Goal: Task Accomplishment & Management: Manage account settings

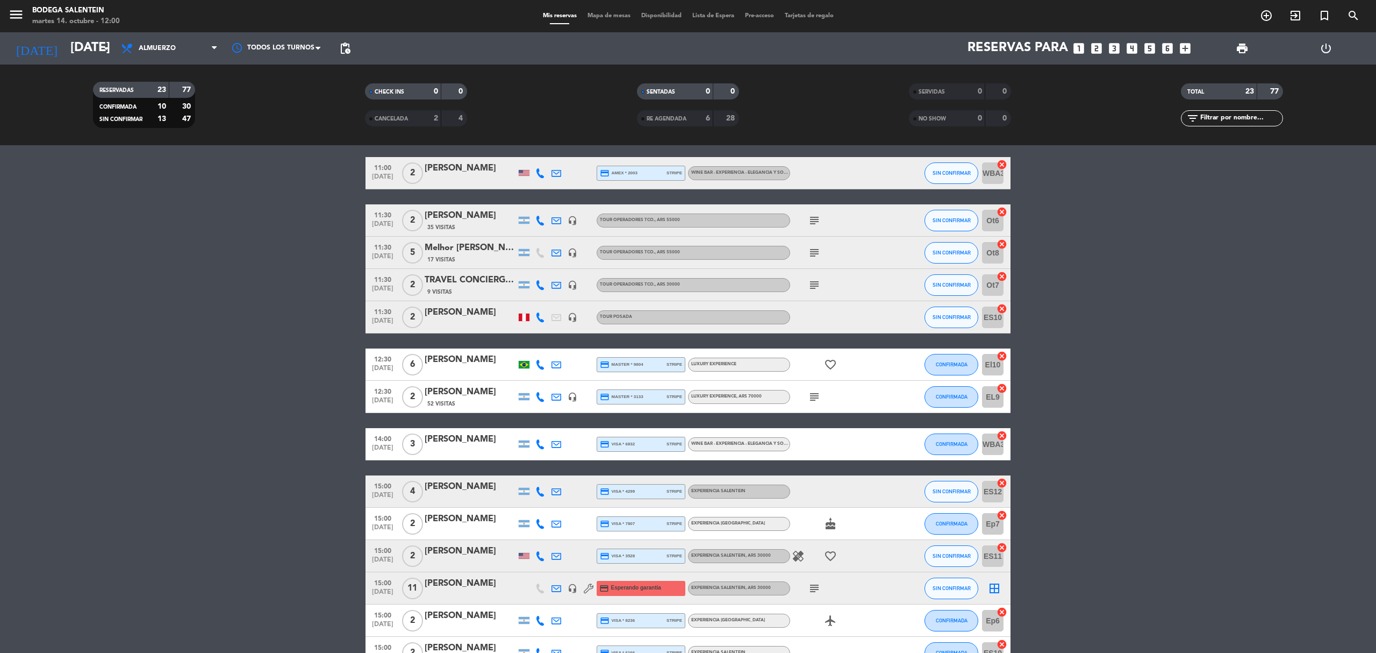
scroll to position [427, 0]
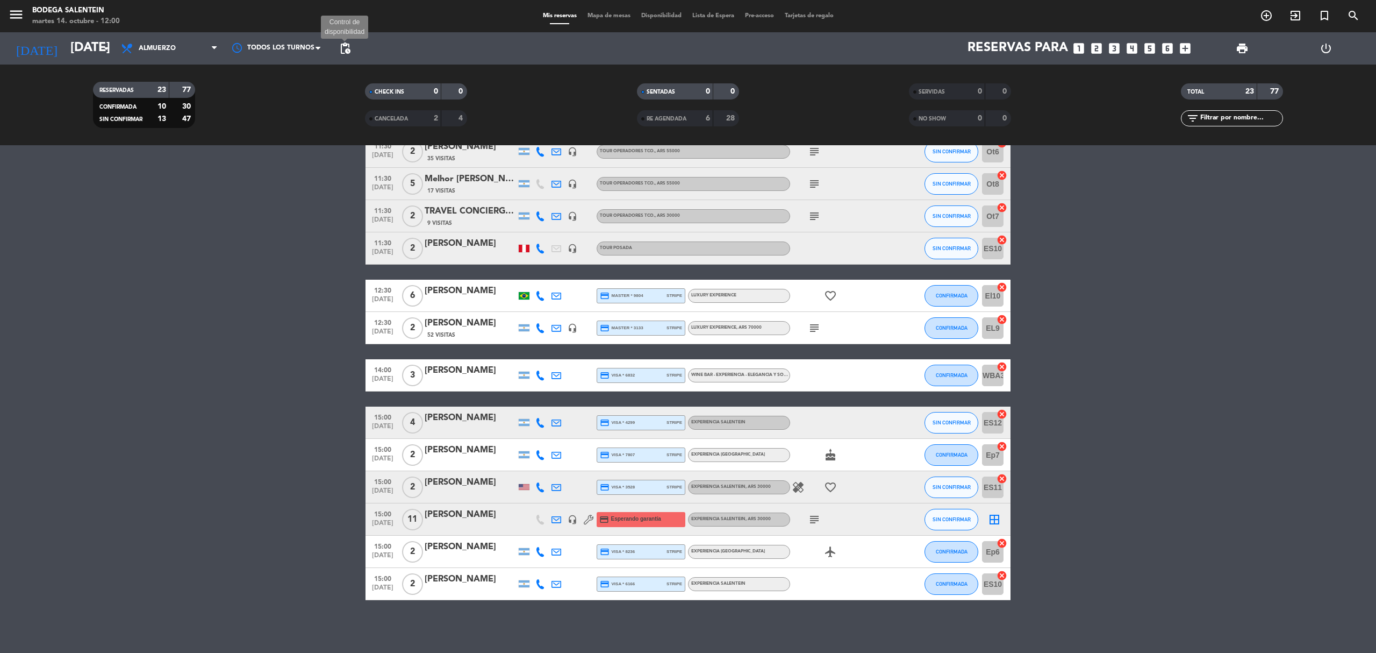
click at [344, 48] on span "pending_actions" at bounding box center [345, 48] width 13 height 13
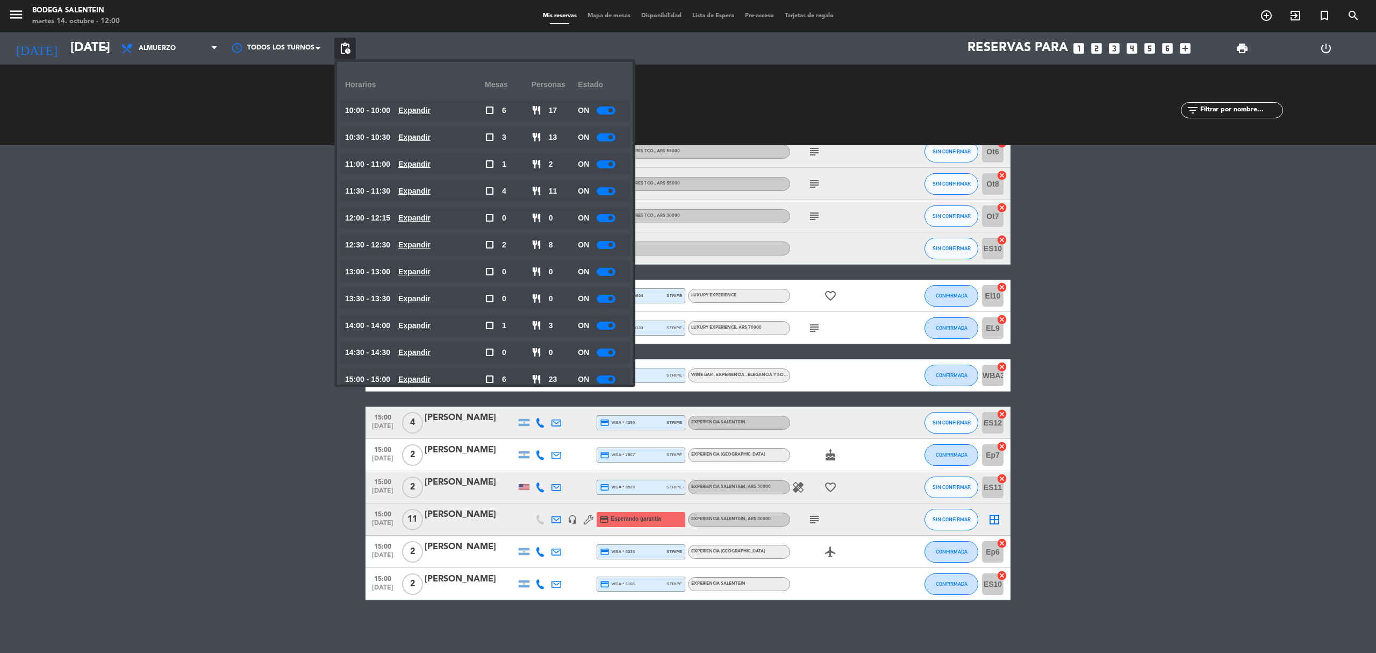
click at [604, 381] on div at bounding box center [606, 379] width 19 height 8
click at [342, 51] on span "pending_actions" at bounding box center [345, 48] width 13 height 13
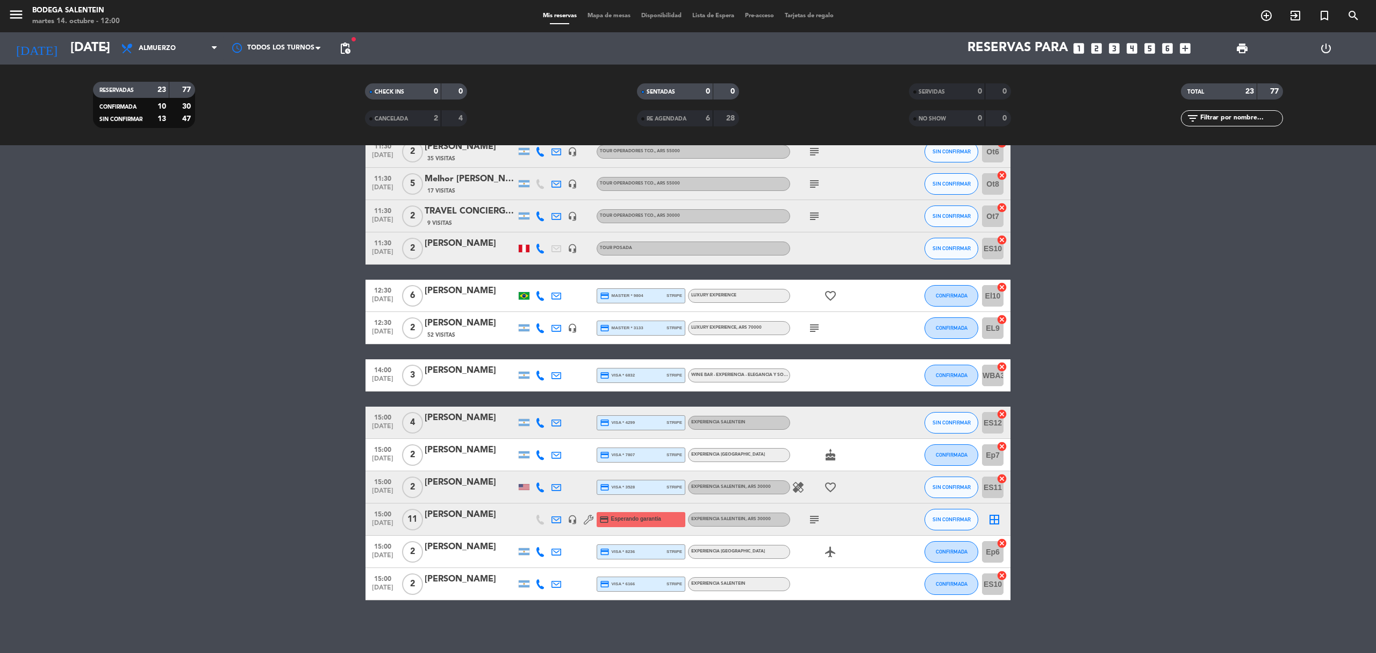
click at [814, 327] on icon "subject" at bounding box center [814, 328] width 13 height 13
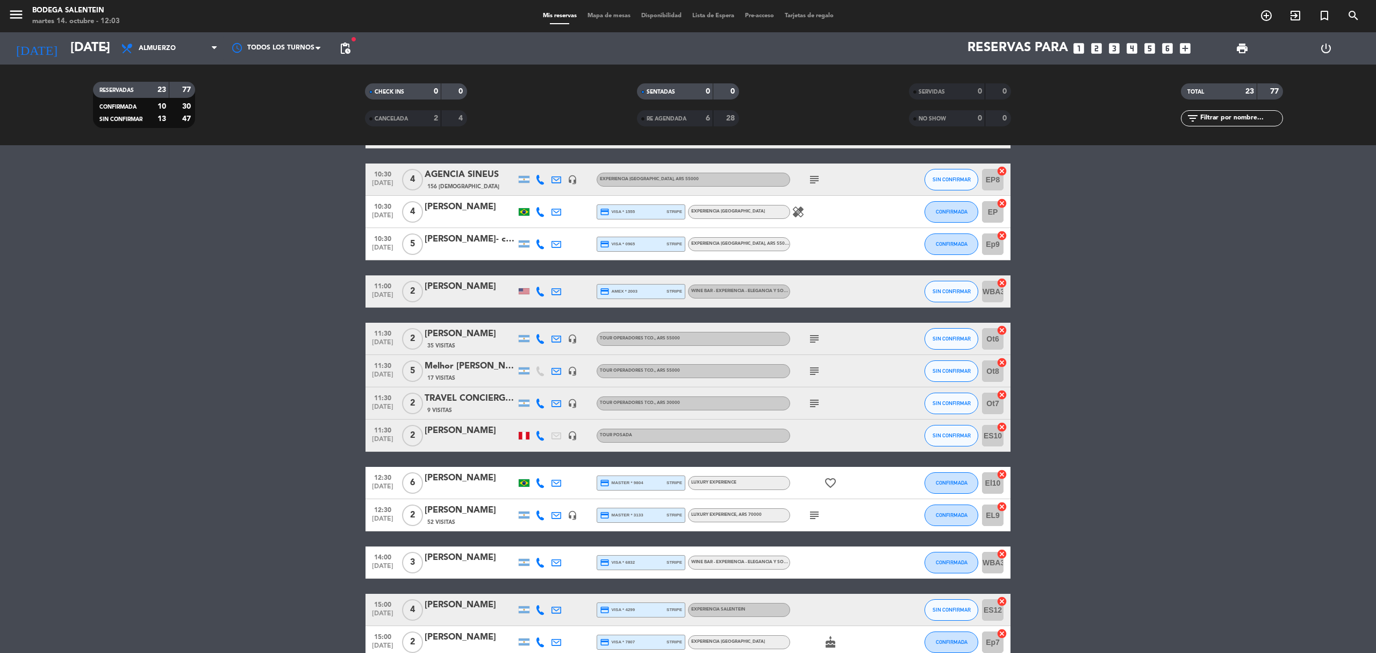
scroll to position [215, 0]
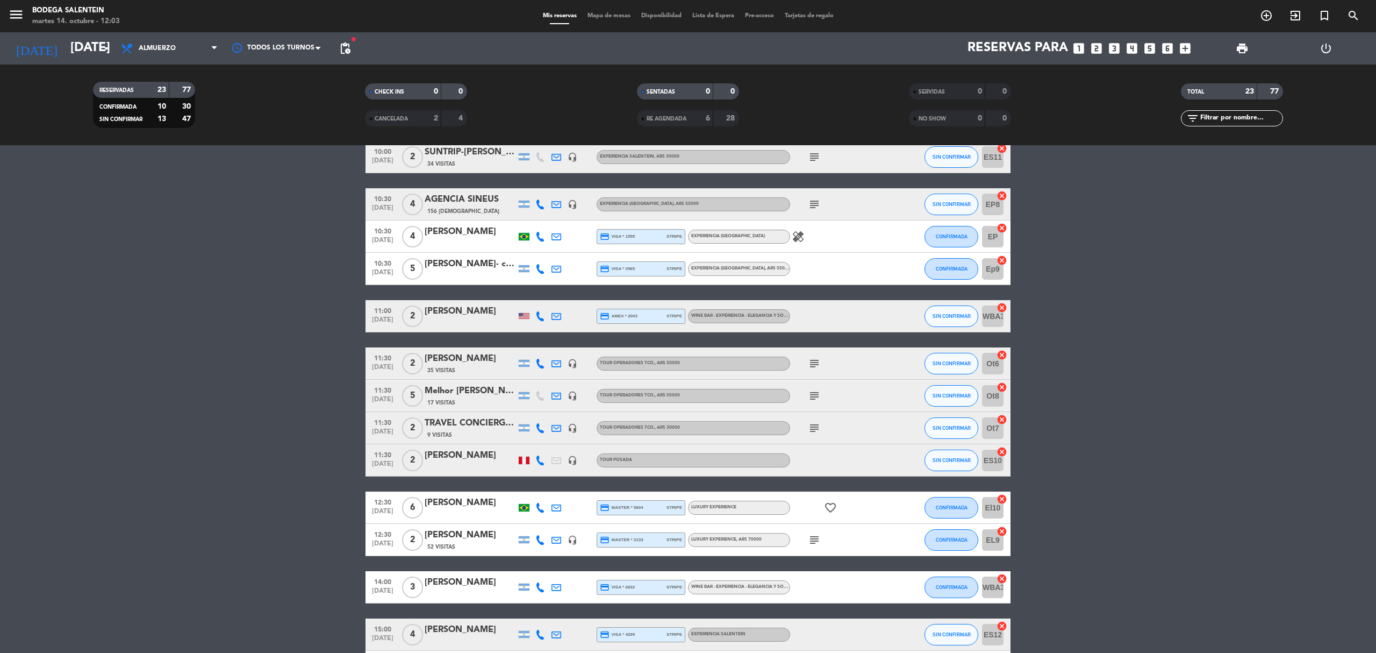
click at [814, 430] on icon "subject" at bounding box center [814, 428] width 13 height 13
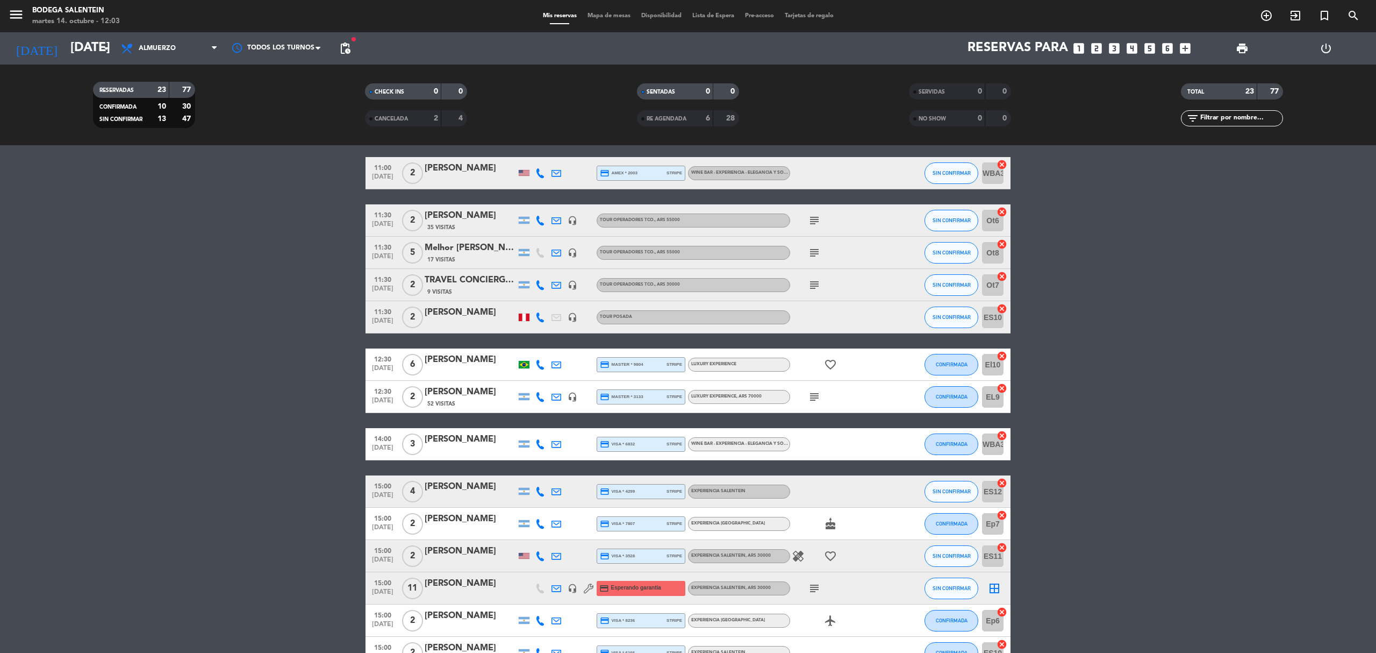
scroll to position [427, 0]
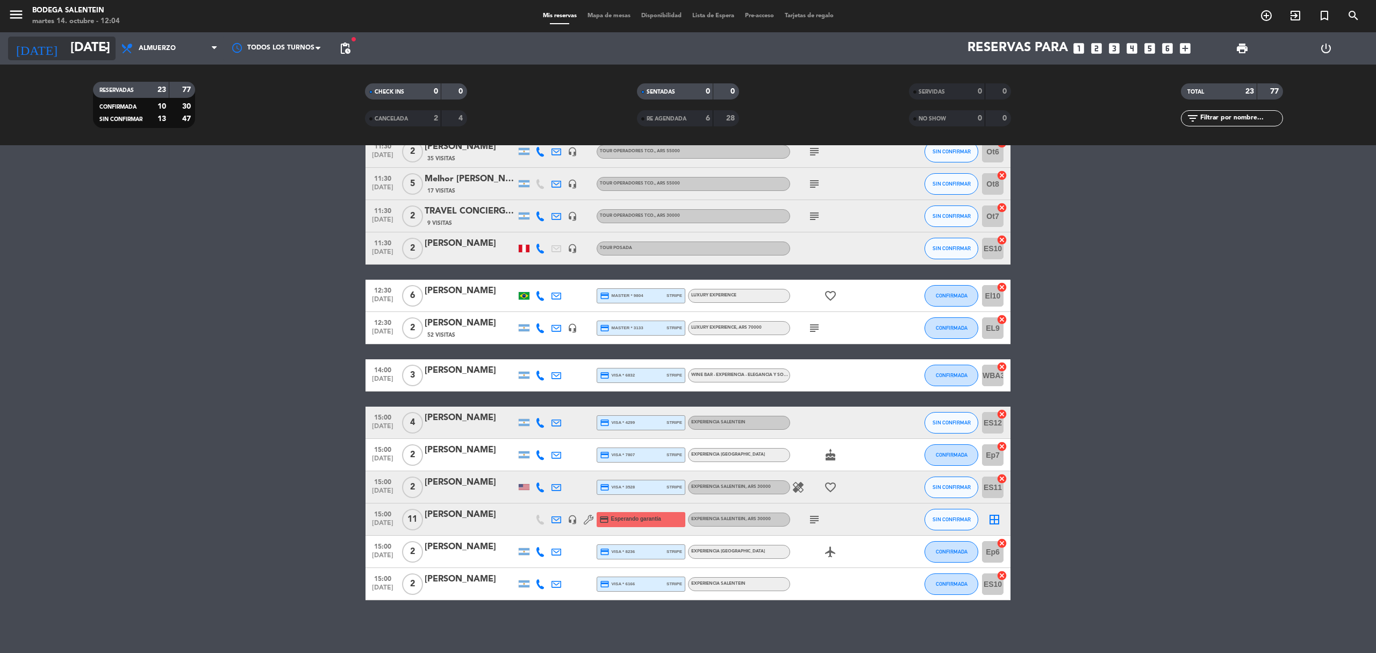
click at [110, 45] on icon "arrow_drop_down" at bounding box center [106, 48] width 13 height 13
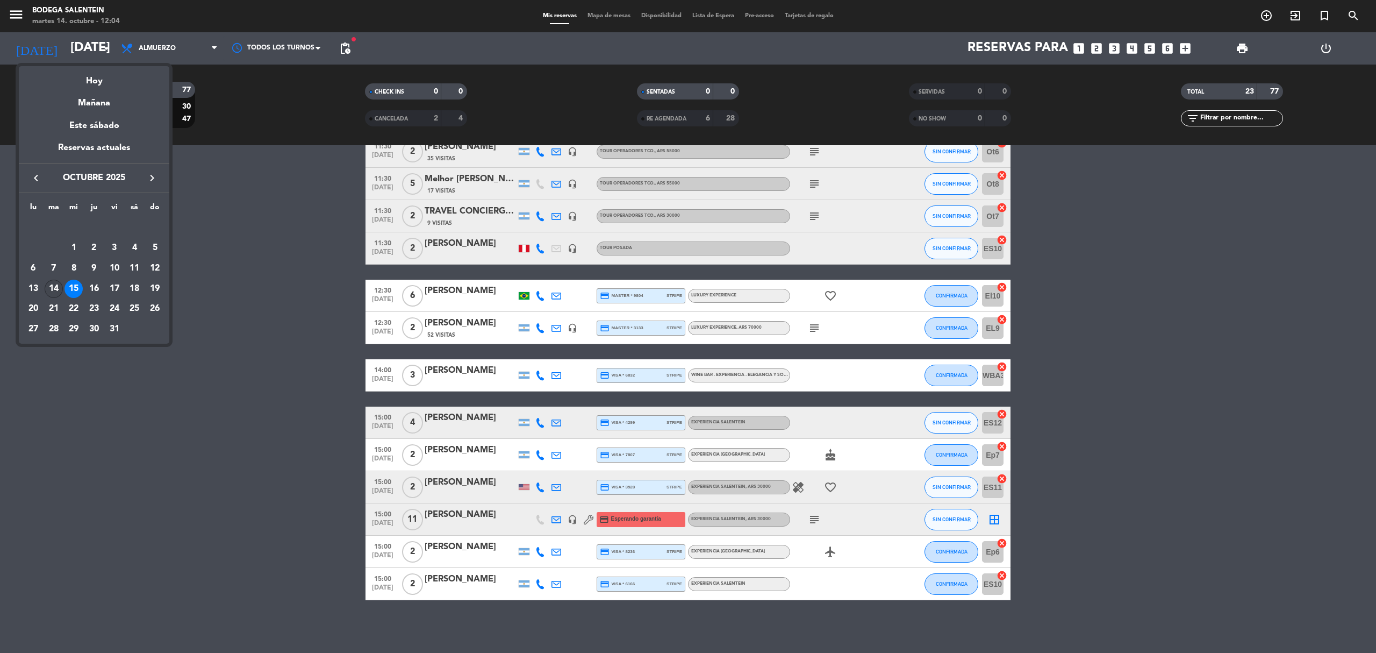
click at [59, 288] on div "14" at bounding box center [54, 289] width 18 height 18
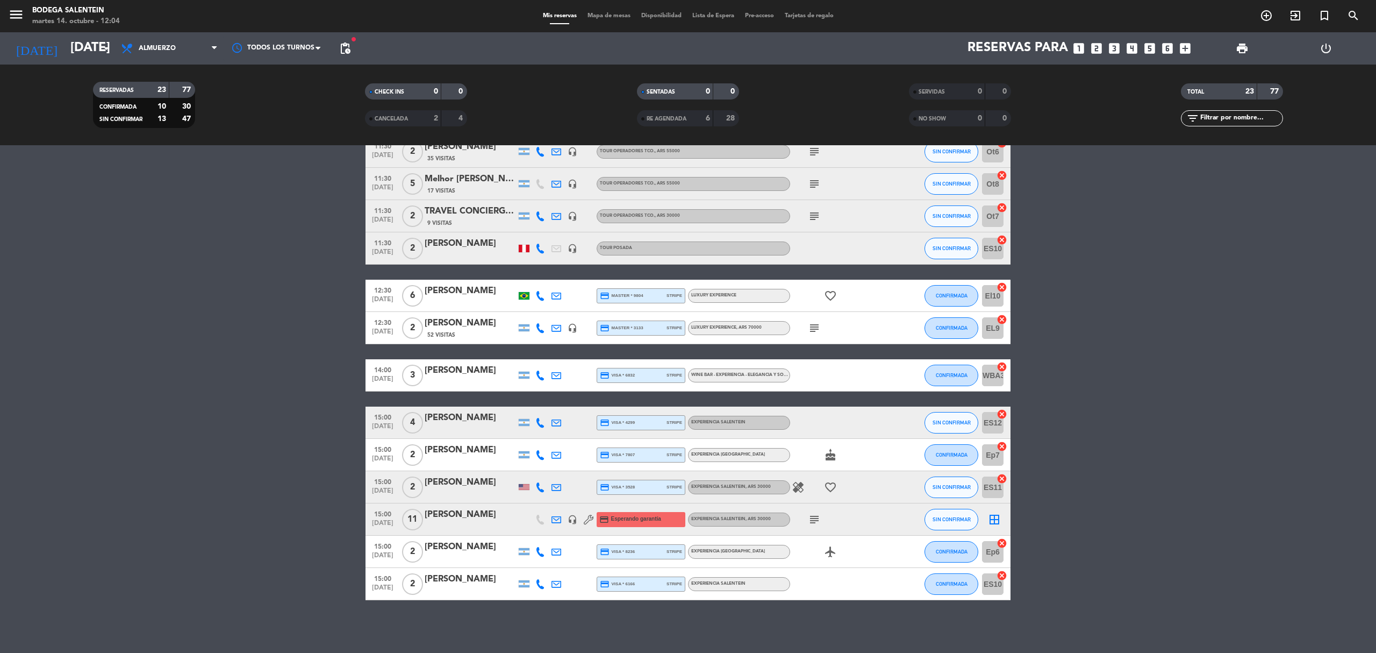
type input "[DATE]"
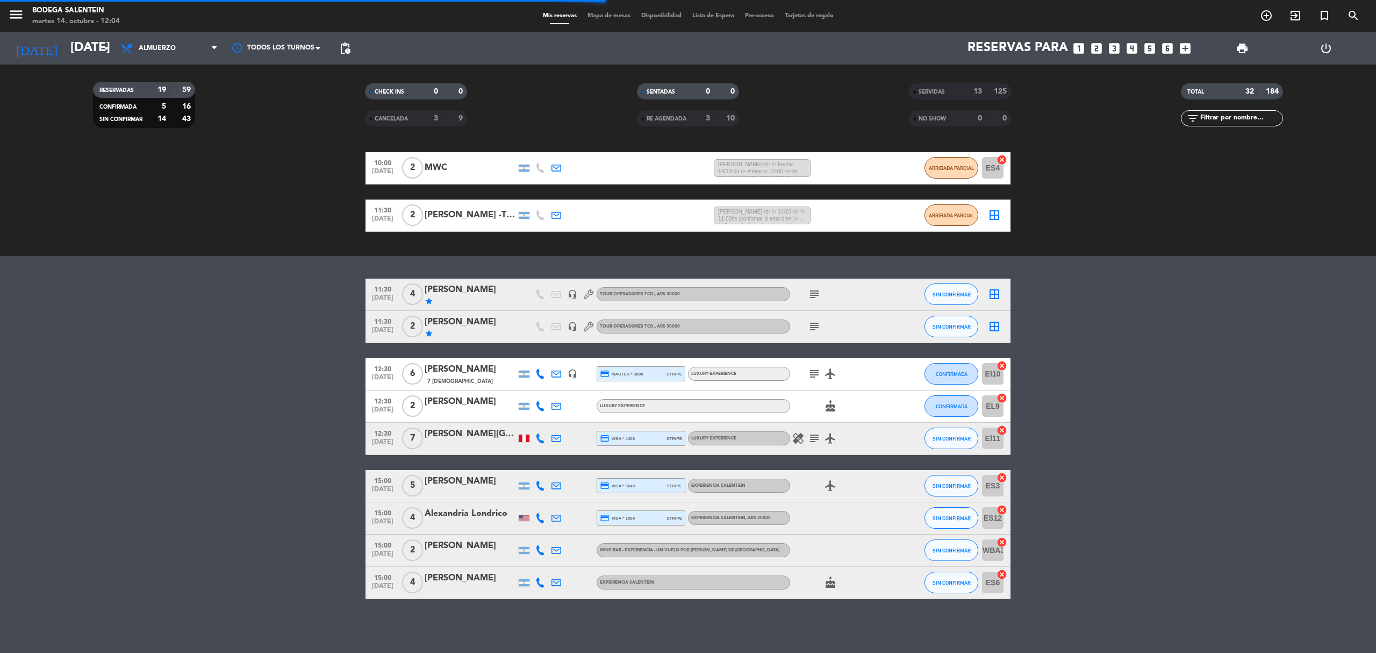
scroll to position [395, 0]
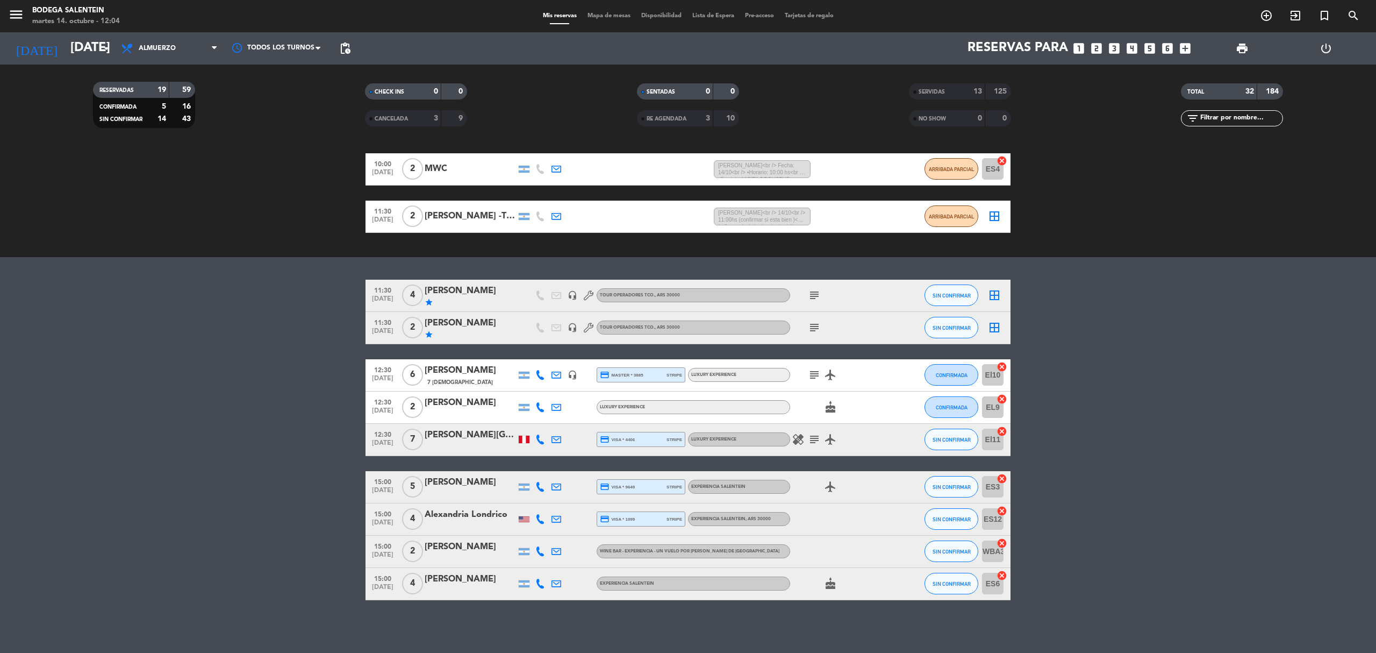
click at [817, 439] on icon "subject" at bounding box center [814, 439] width 13 height 13
click at [525, 440] on div at bounding box center [524, 440] width 11 height 8
click at [812, 439] on icon "subject" at bounding box center [814, 439] width 13 height 13
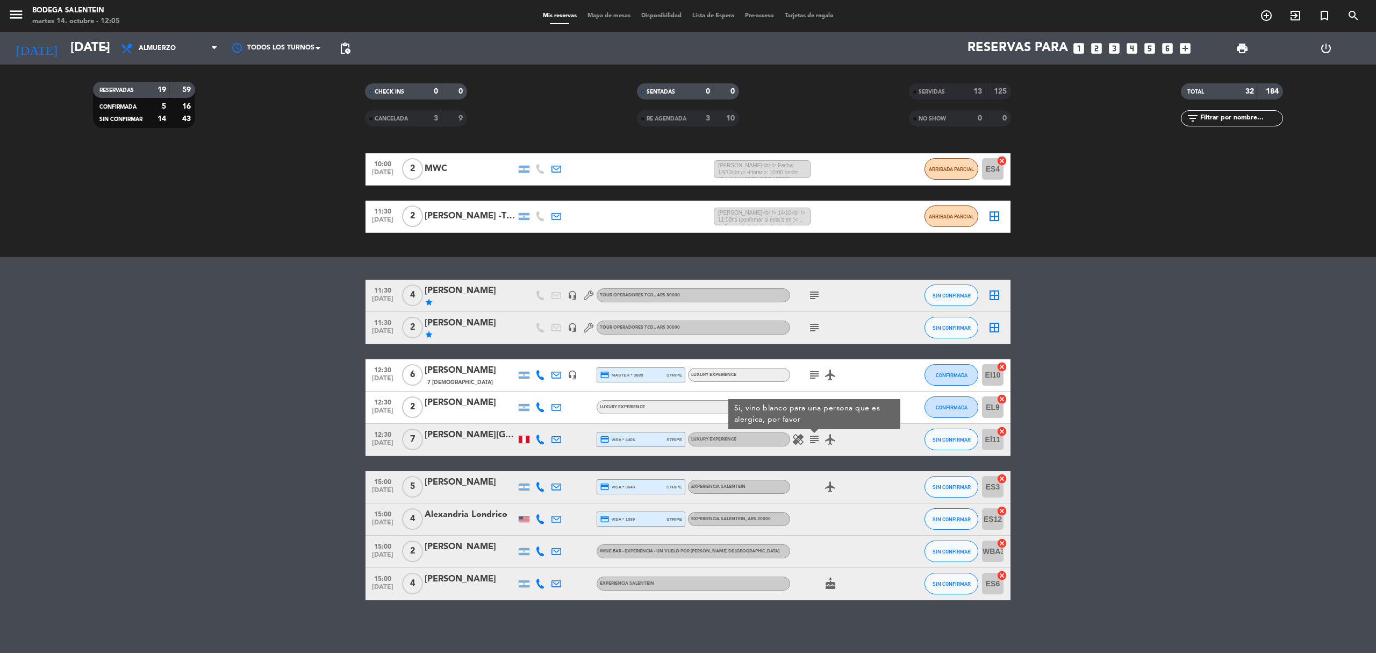
click at [812, 439] on icon "subject" at bounding box center [814, 439] width 13 height 13
click at [452, 432] on div "[PERSON_NAME][GEOGRAPHIC_DATA]" at bounding box center [470, 435] width 91 height 14
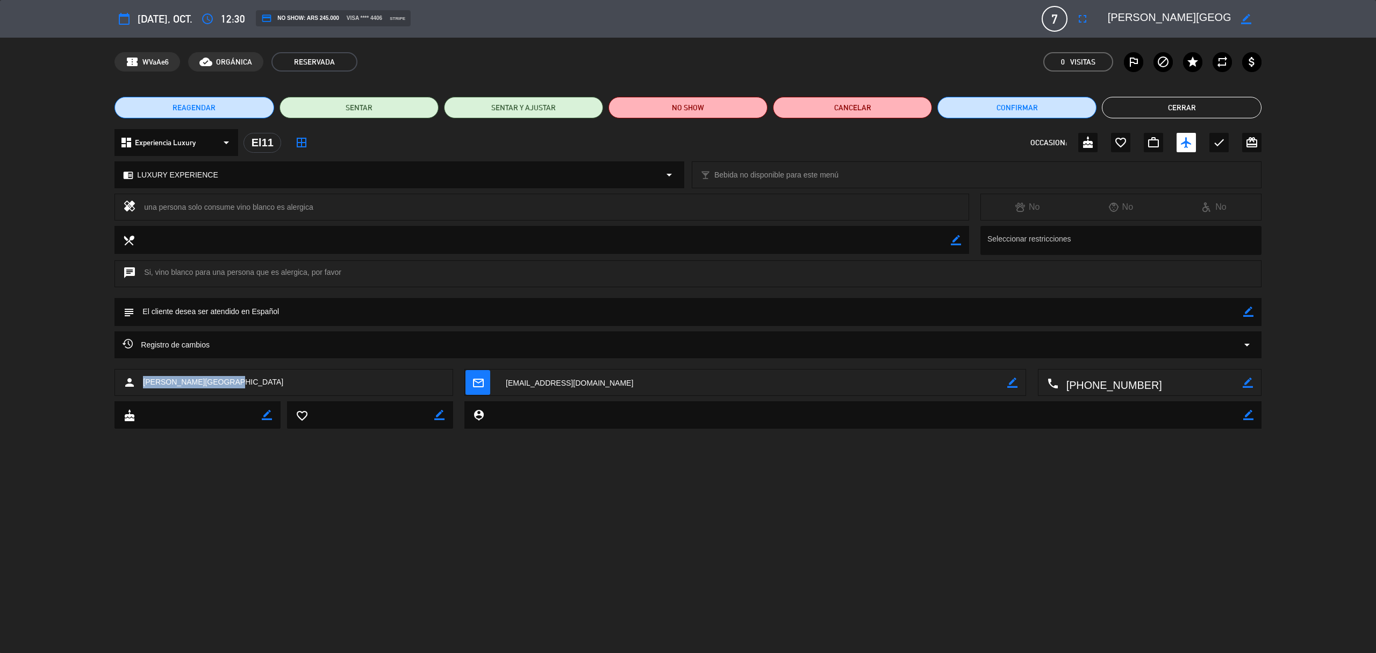
drag, startPoint x: 232, startPoint y: 383, endPoint x: 142, endPoint y: 388, distance: 90.4
click at [142, 388] on div "person [PERSON_NAME][GEOGRAPHIC_DATA]" at bounding box center [284, 382] width 338 height 27
copy span "[PERSON_NAME][GEOGRAPHIC_DATA]"
click at [1132, 106] on button "Cerrar" at bounding box center [1181, 108] width 159 height 22
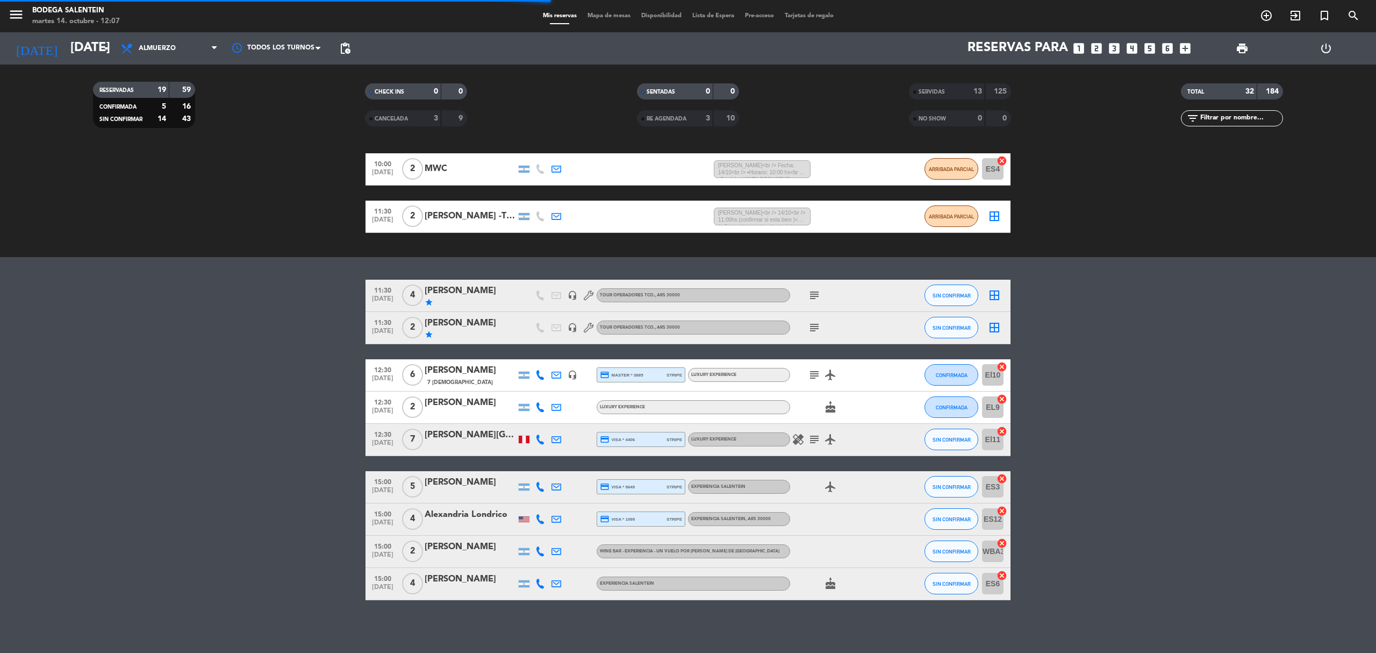
click at [815, 437] on icon "subject" at bounding box center [814, 439] width 13 height 13
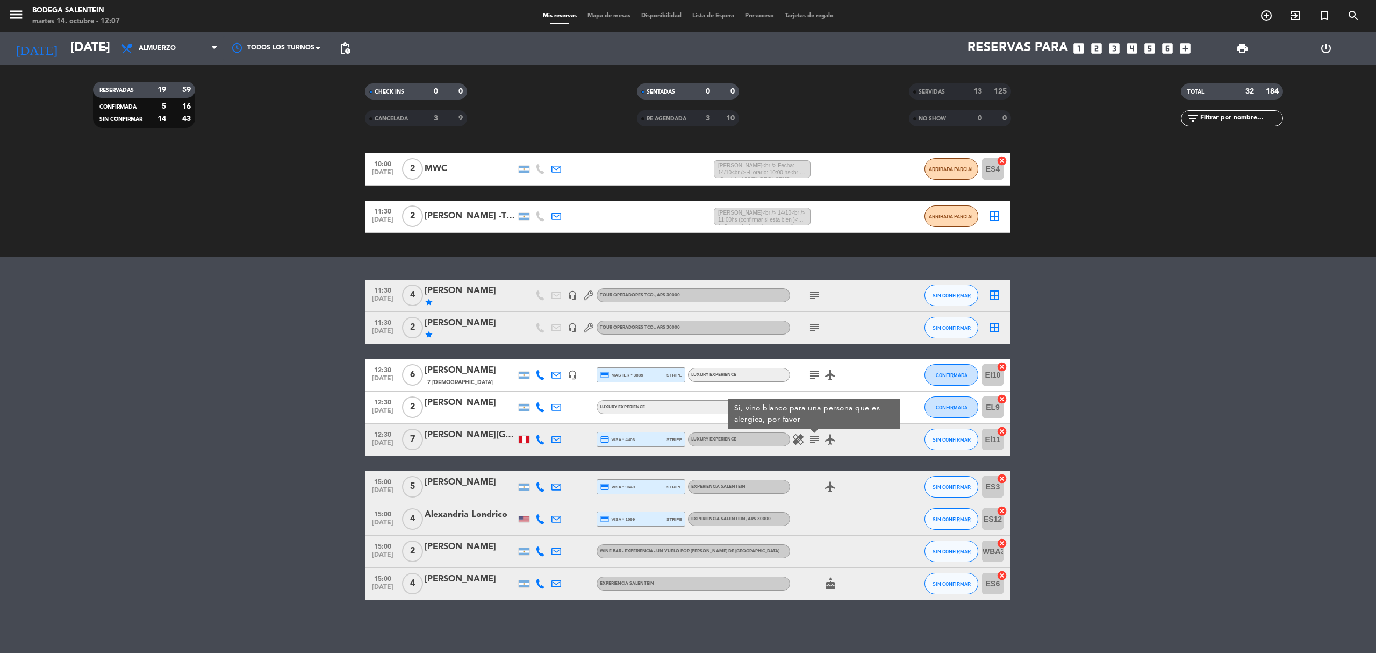
click at [815, 437] on icon "subject" at bounding box center [814, 439] width 13 height 13
click at [938, 433] on button "SIN CONFIRMAR" at bounding box center [952, 440] width 54 height 22
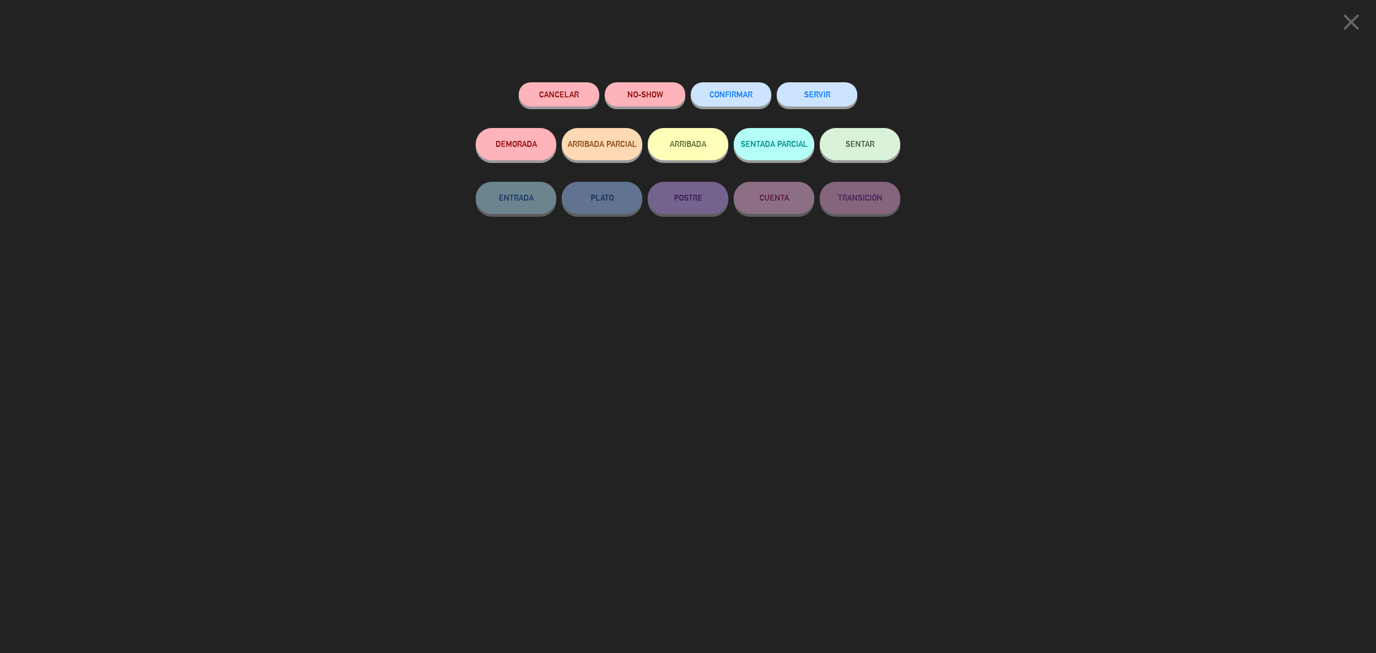
click at [796, 93] on button "SERVIR" at bounding box center [817, 94] width 81 height 24
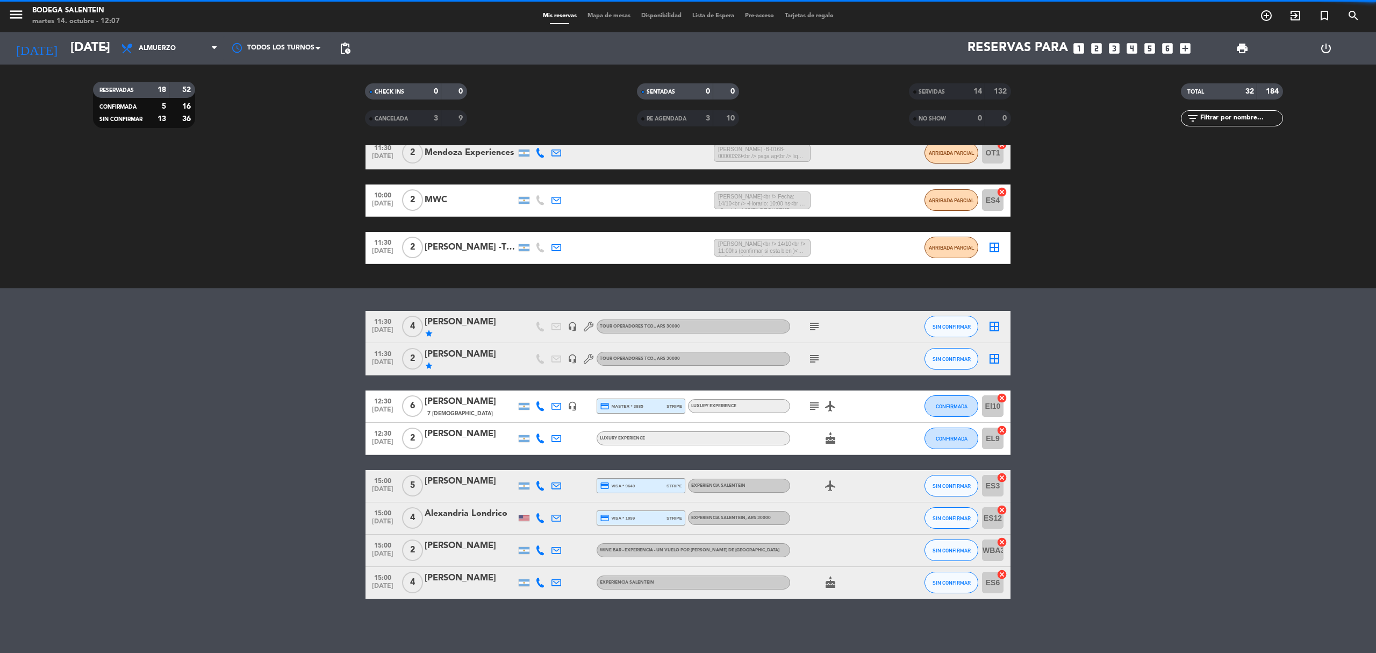
scroll to position [362, 0]
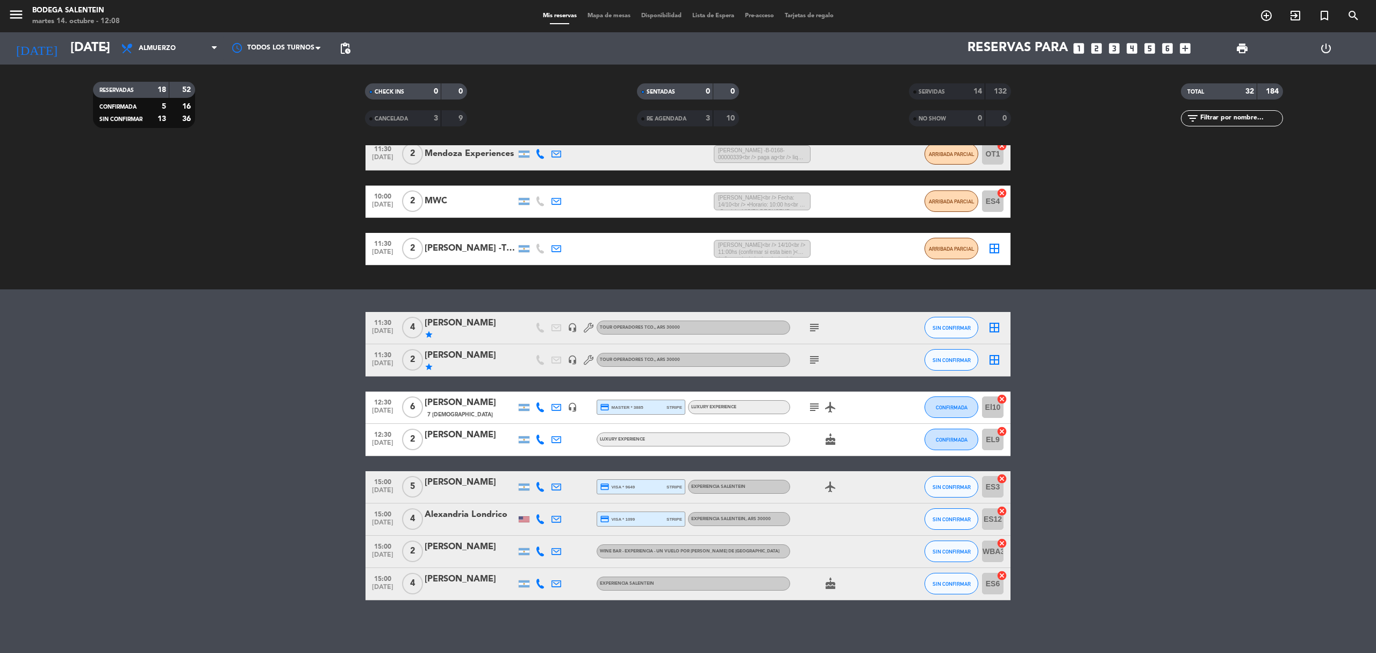
click at [817, 406] on icon "subject" at bounding box center [814, 407] width 13 height 13
click at [310, 411] on bookings-row "11:30 [DATE] 4 [PERSON_NAME] star headset_mic Tour operadores tco. , ARS 30000 …" at bounding box center [688, 456] width 1376 height 288
click at [813, 407] on icon "subject" at bounding box center [814, 407] width 13 height 13
click at [461, 402] on div "[PERSON_NAME]" at bounding box center [470, 403] width 91 height 14
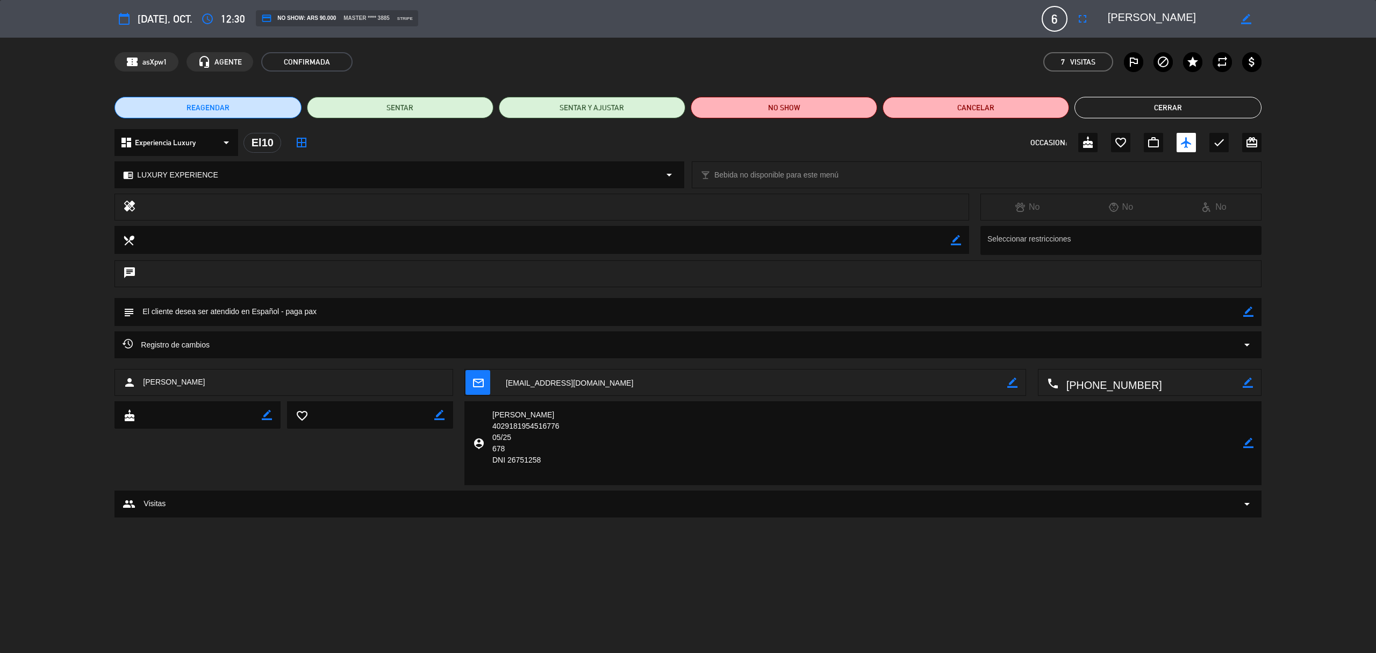
click at [1136, 106] on button "Cerrar" at bounding box center [1168, 108] width 187 height 22
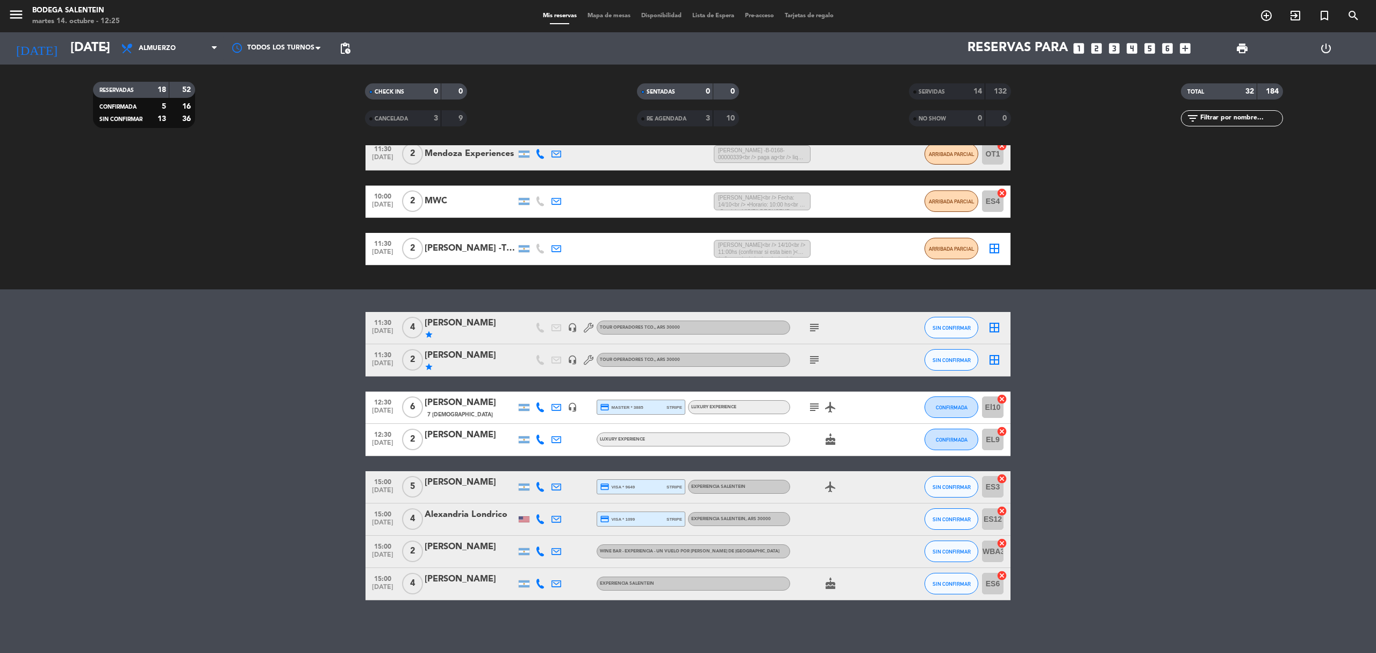
click at [814, 360] on icon "subject" at bounding box center [814, 359] width 13 height 13
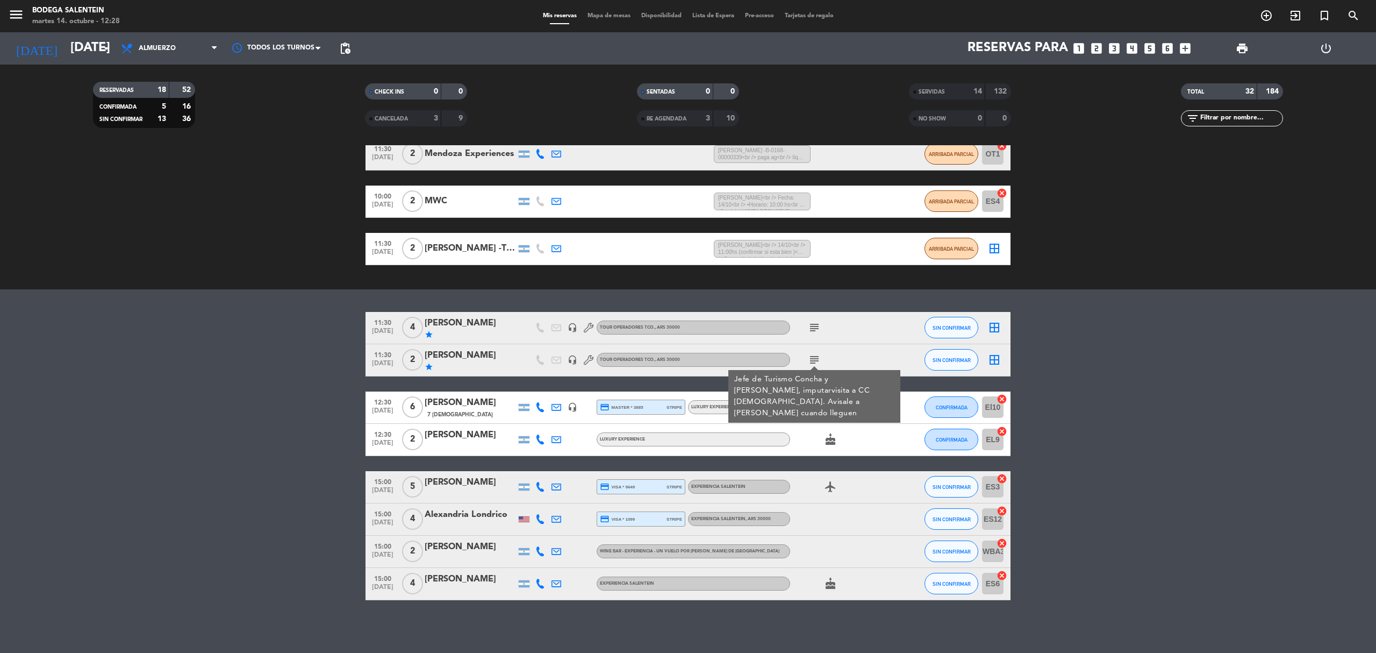
click at [260, 536] on bookings-row "11:30 [DATE] 4 [PERSON_NAME] star headset_mic Tour operadores tco. , ARS 30000 …" at bounding box center [688, 456] width 1376 height 288
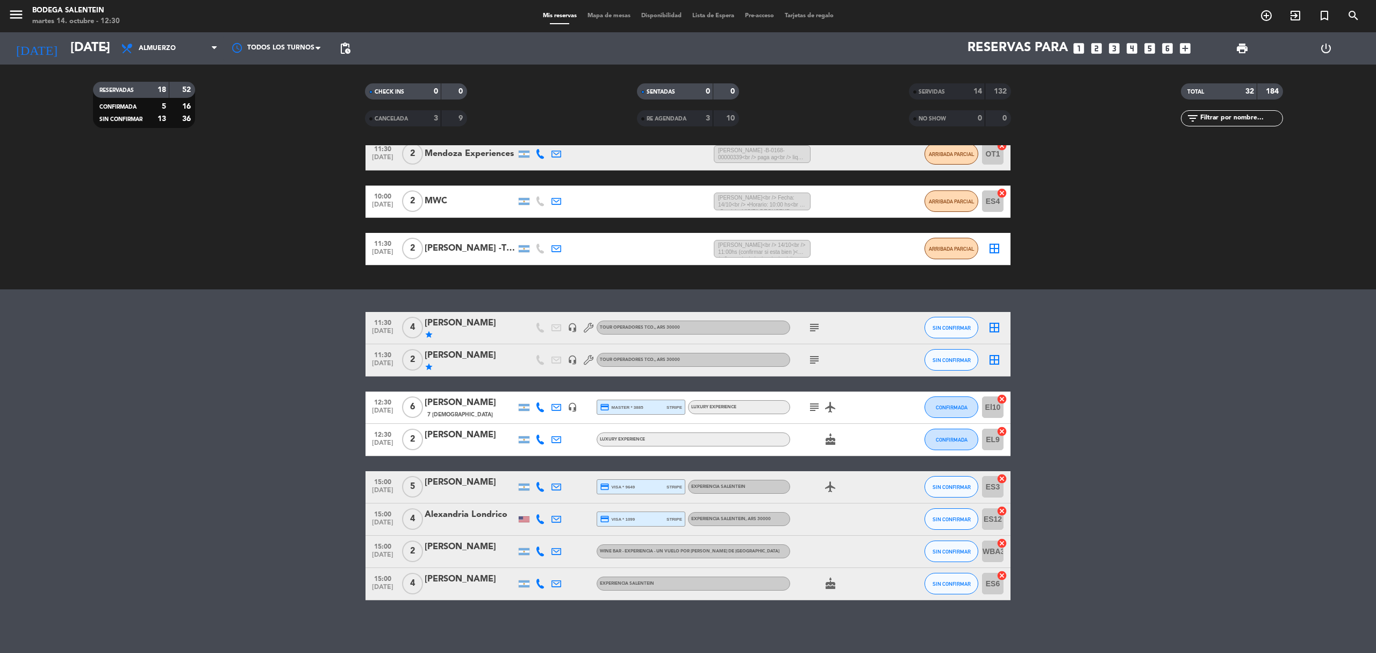
click at [816, 405] on icon "subject" at bounding box center [814, 407] width 13 height 13
click at [827, 438] on icon "cake" at bounding box center [830, 439] width 13 height 13
click at [831, 439] on icon "cake" at bounding box center [830, 439] width 13 height 13
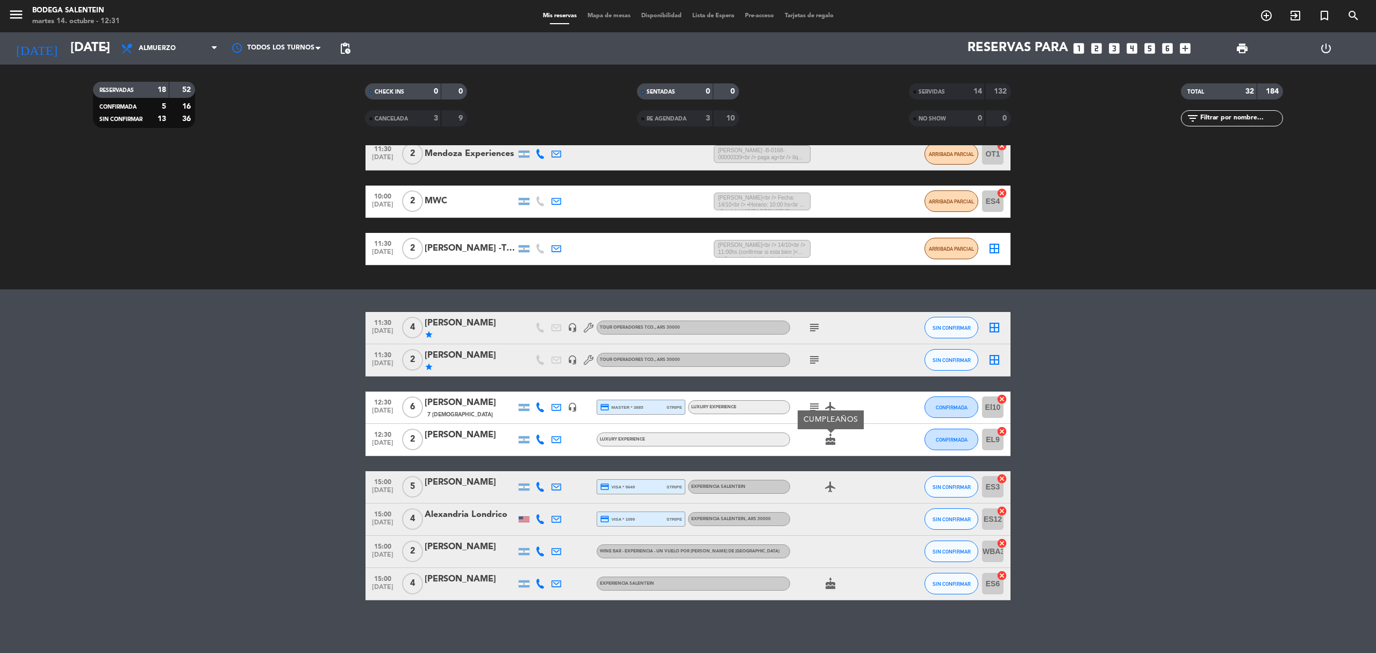
click at [831, 439] on icon "cake" at bounding box center [830, 439] width 13 height 13
click at [446, 435] on div "[PERSON_NAME]" at bounding box center [470, 435] width 91 height 14
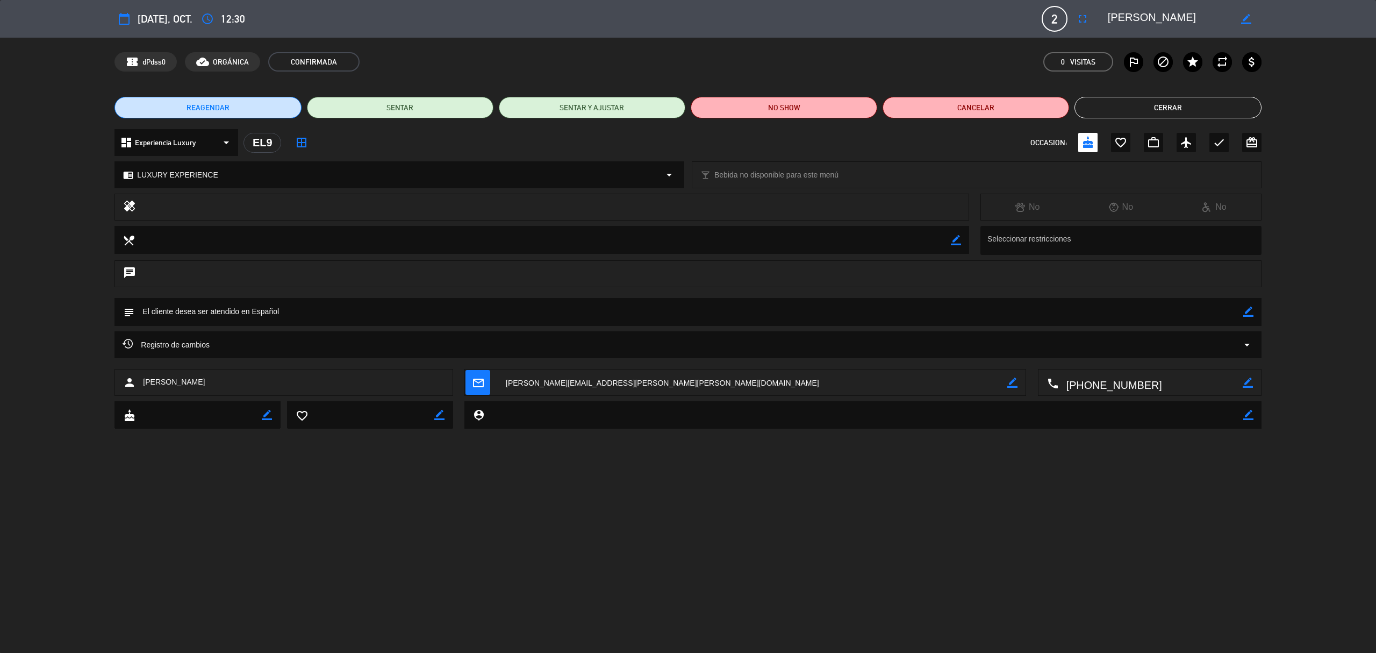
click at [1212, 106] on button "Cerrar" at bounding box center [1168, 108] width 187 height 22
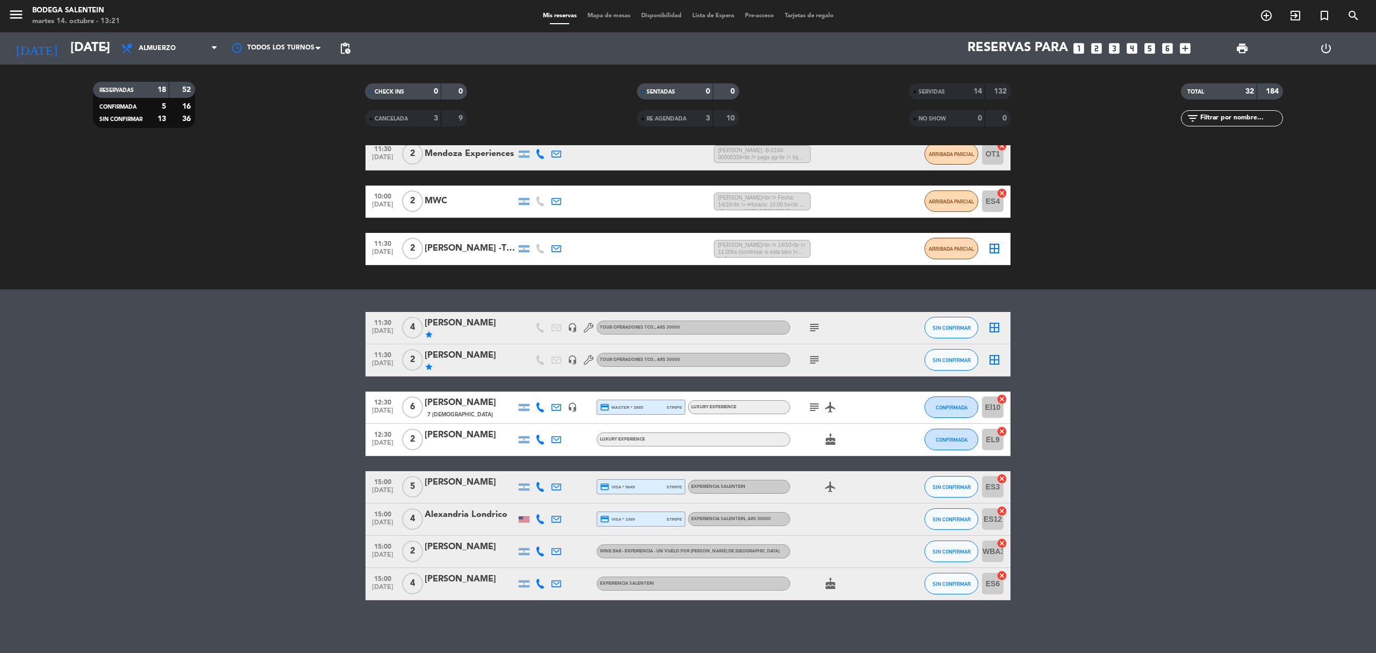
click at [69, 351] on bookings-row "11:30 [DATE] 4 [PERSON_NAME] star headset_mic Tour operadores tco. , ARS 30000 …" at bounding box center [688, 456] width 1376 height 288
